Goal: Transaction & Acquisition: Purchase product/service

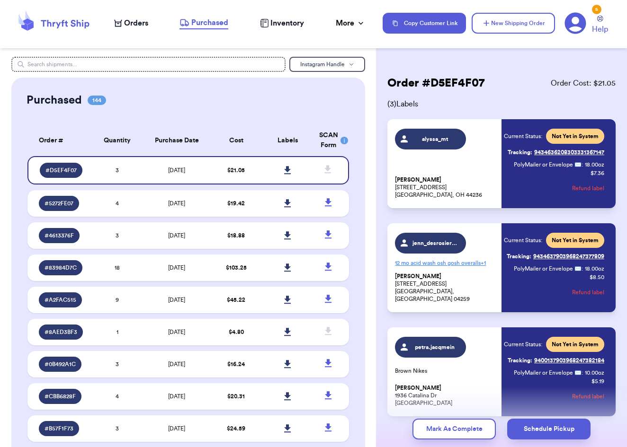
click at [123, 28] on div "Orders" at bounding box center [131, 23] width 34 height 11
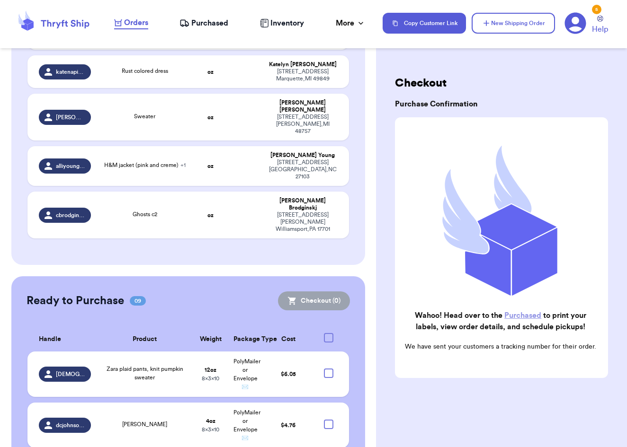
scroll to position [1117, 0]
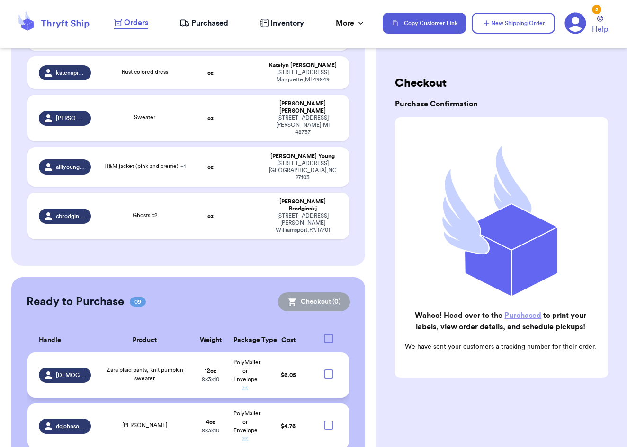
click at [329, 370] on div at bounding box center [328, 374] width 9 height 9
click at [329, 369] on input "checkbox" at bounding box center [328, 369] width 0 height 0
checkbox input "true"
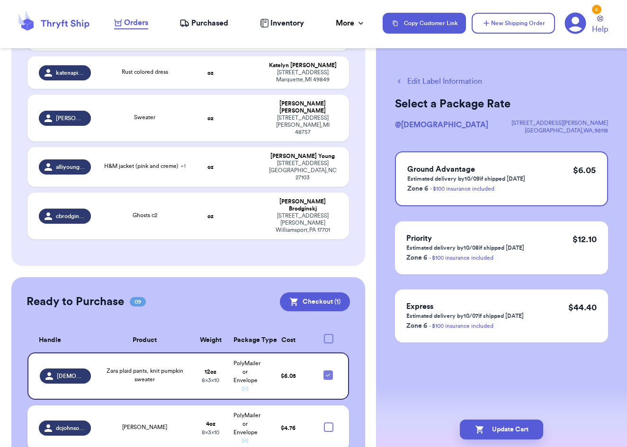
click at [329, 423] on div at bounding box center [328, 427] width 9 height 9
click at [329, 422] on input "checkbox" at bounding box center [328, 422] width 0 height 0
checkbox input "true"
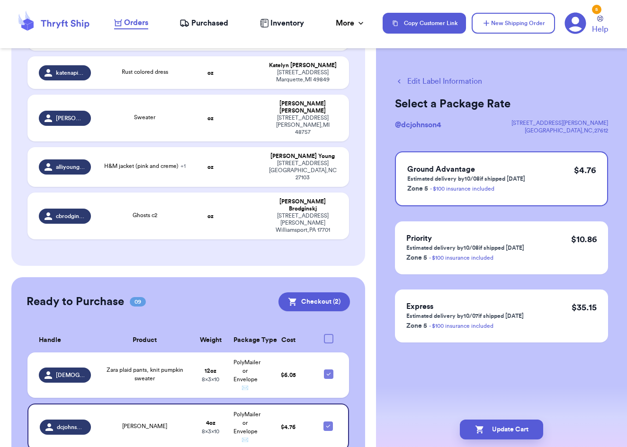
checkbox input "true"
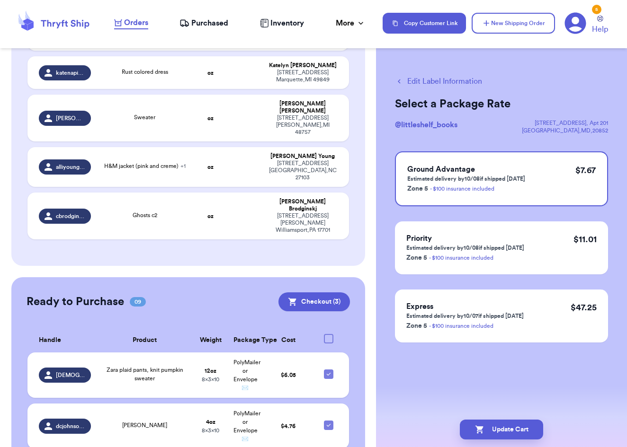
checkbox input "true"
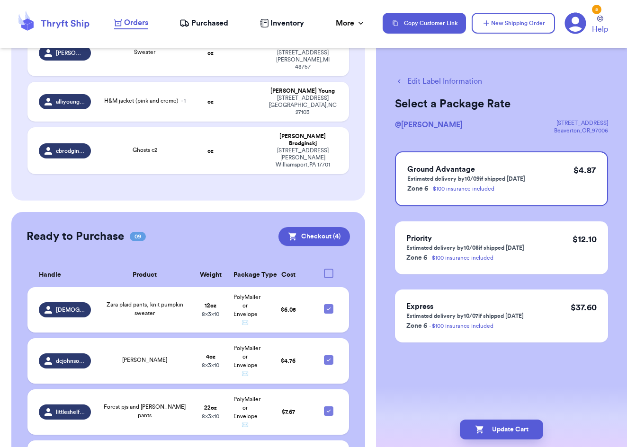
scroll to position [1183, 0]
checkbox input "true"
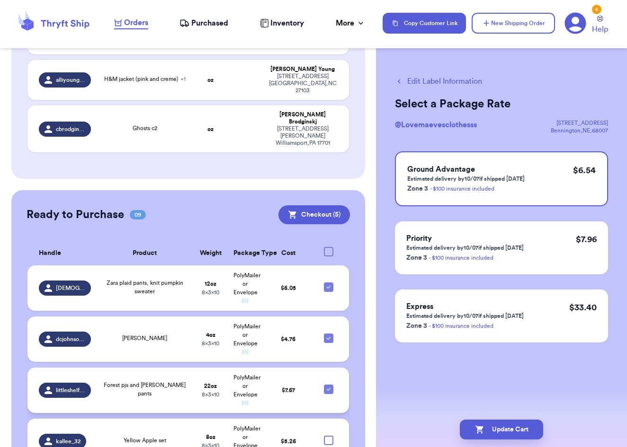
scroll to position [1204, 0]
click at [330, 436] on div at bounding box center [328, 440] width 9 height 9
click at [329, 435] on input "checkbox" at bounding box center [328, 435] width 0 height 0
checkbox input "true"
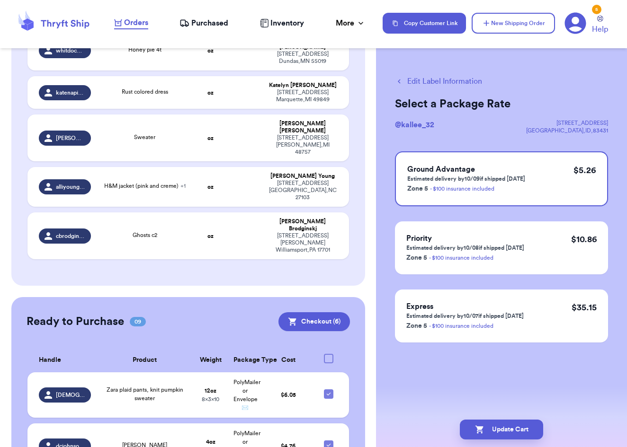
scroll to position [1095, 0]
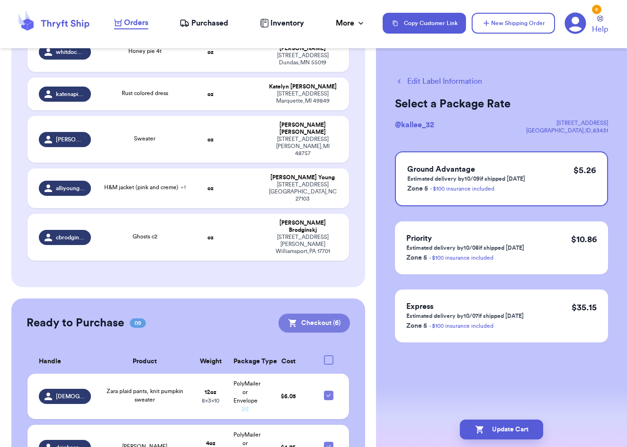
click at [316, 314] on button "Checkout ( 6 )" at bounding box center [313, 323] width 71 height 19
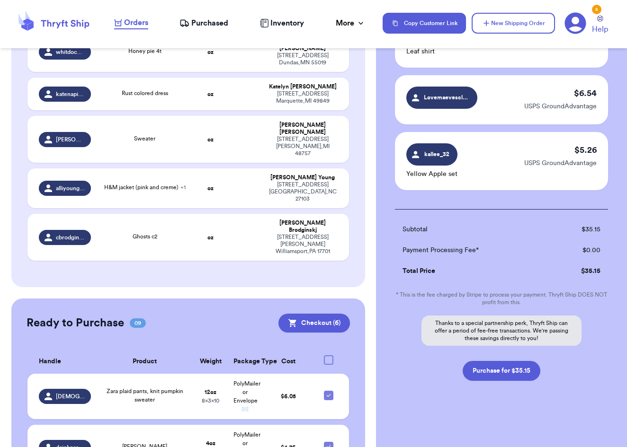
scroll to position [305, 0]
click at [492, 367] on button "Purchase for $35.15" at bounding box center [502, 371] width 78 height 20
checkbox input "false"
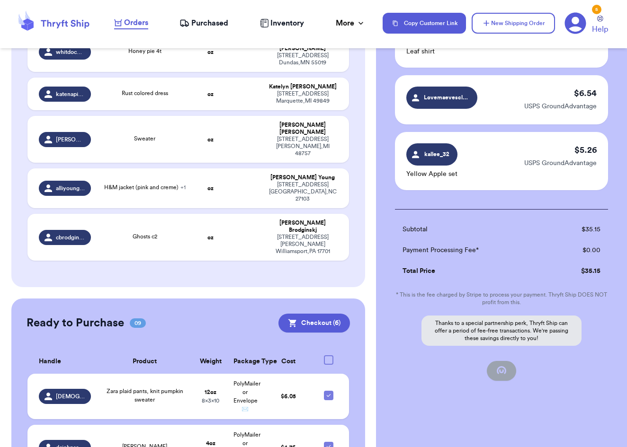
checkbox input "false"
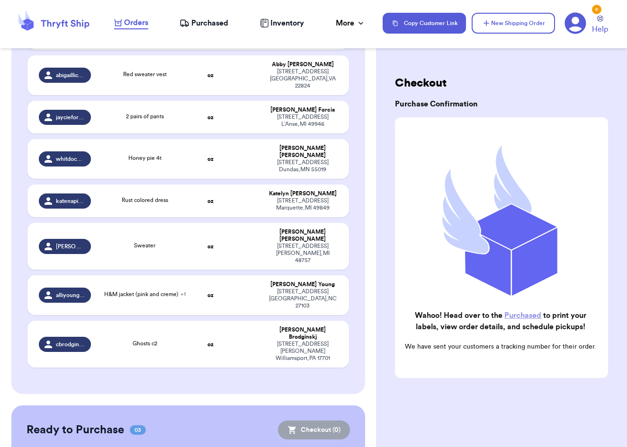
click at [206, 24] on span "Purchased" at bounding box center [209, 23] width 37 height 11
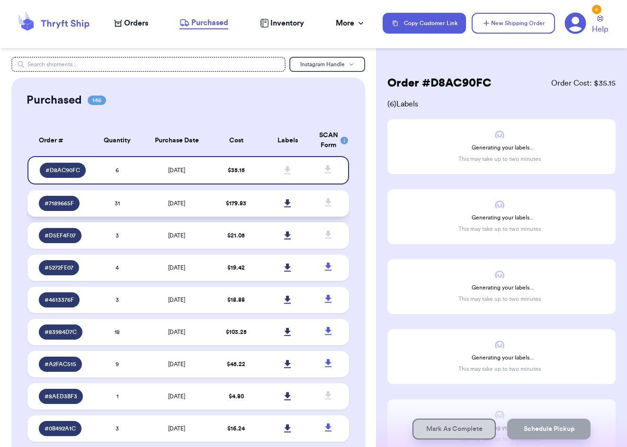
click at [285, 207] on icon at bounding box center [287, 203] width 7 height 8
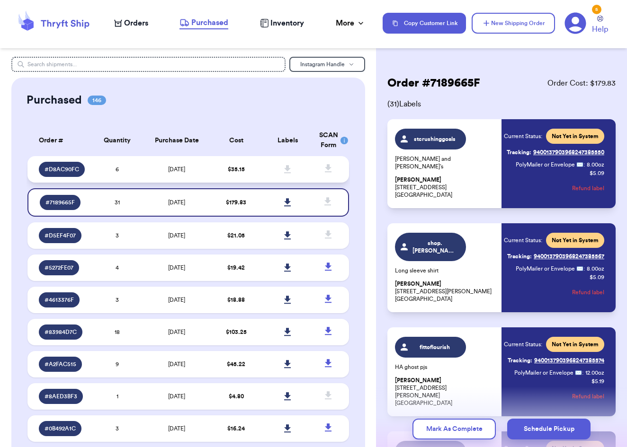
click at [248, 175] on td "$ 35.15" at bounding box center [237, 169] width 52 height 27
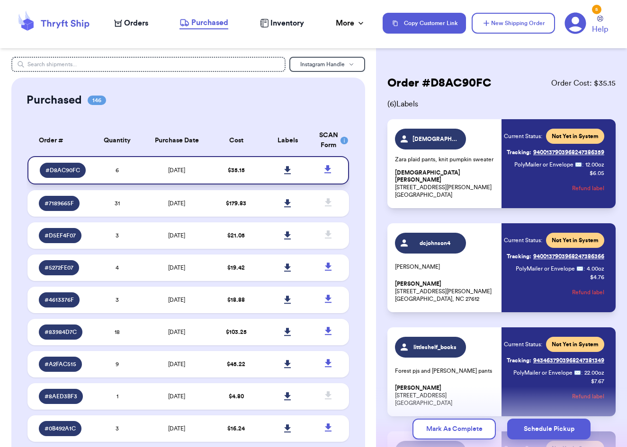
click at [283, 178] on link at bounding box center [287, 170] width 21 height 21
